Goal: Transaction & Acquisition: Purchase product/service

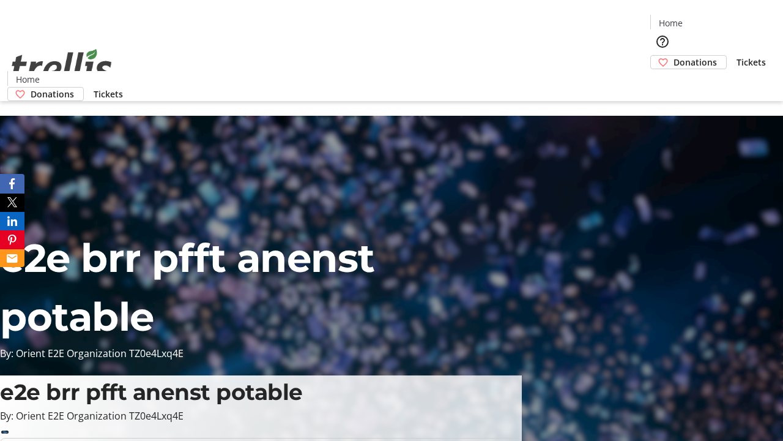
click at [737, 56] on span "Tickets" at bounding box center [751, 62] width 29 height 13
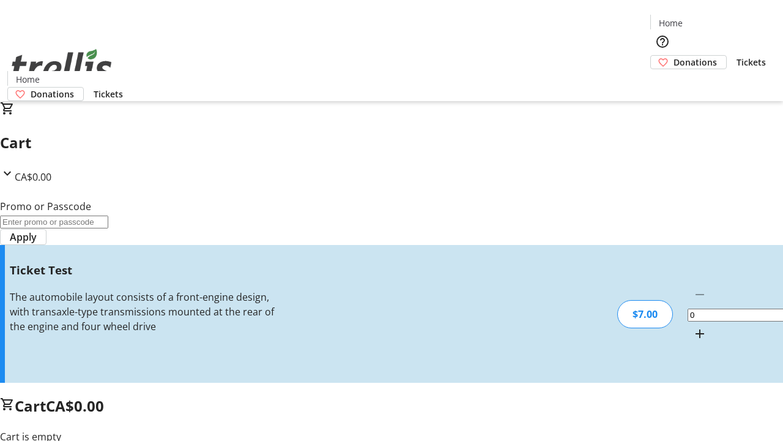
click at [693, 326] on mat-icon "Increment by one" at bounding box center [700, 333] width 15 height 15
type input "1"
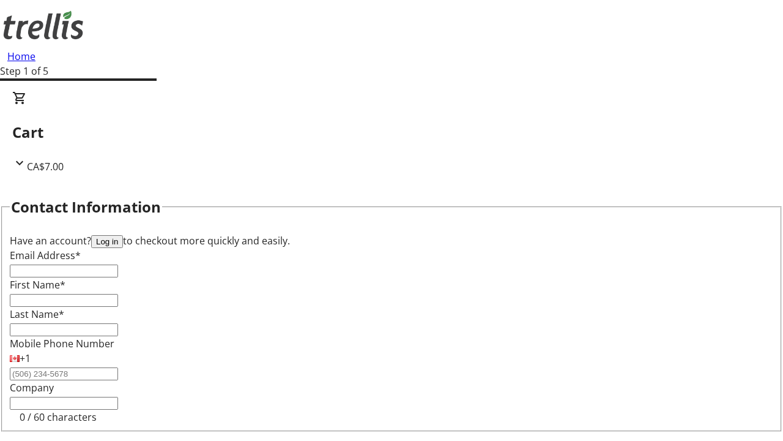
click at [123, 235] on button "Log in" at bounding box center [107, 241] width 32 height 13
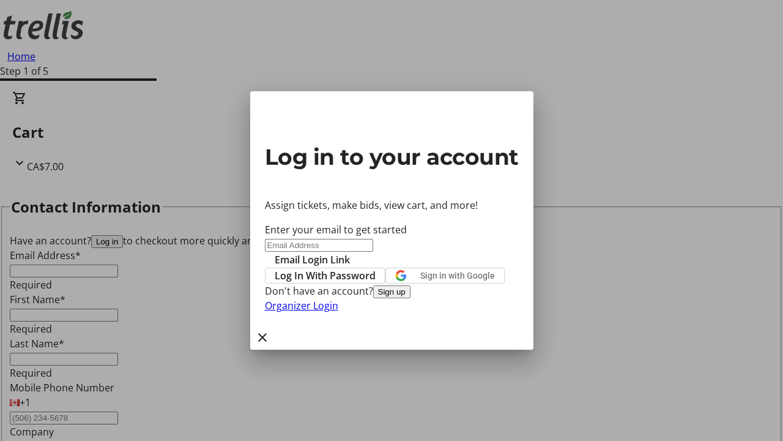
click at [376, 268] on span "Log In With Password" at bounding box center [325, 275] width 101 height 15
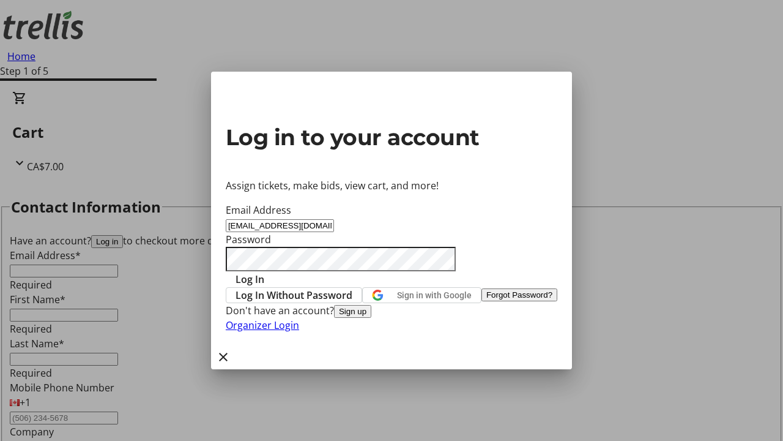
click at [264, 272] on span "Log In" at bounding box center [250, 279] width 29 height 15
